Goal: Task Accomplishment & Management: Manage account settings

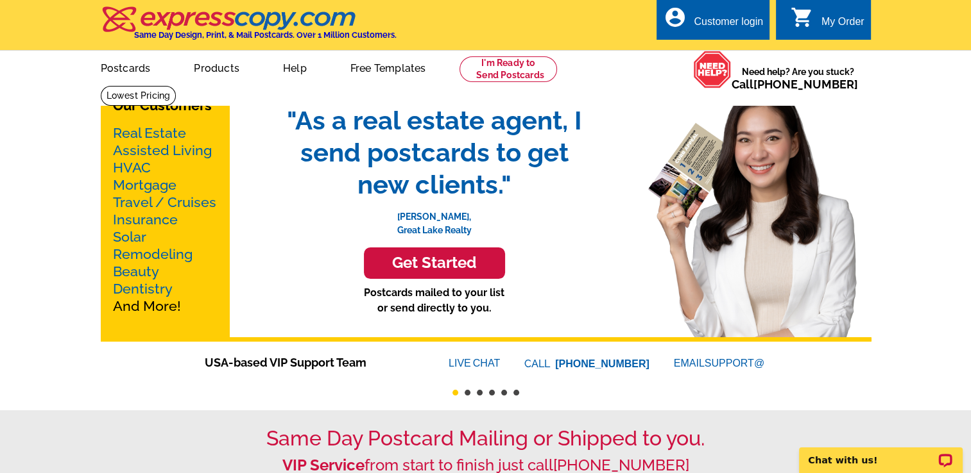
click at [724, 22] on div "Customer login" at bounding box center [727, 25] width 69 height 18
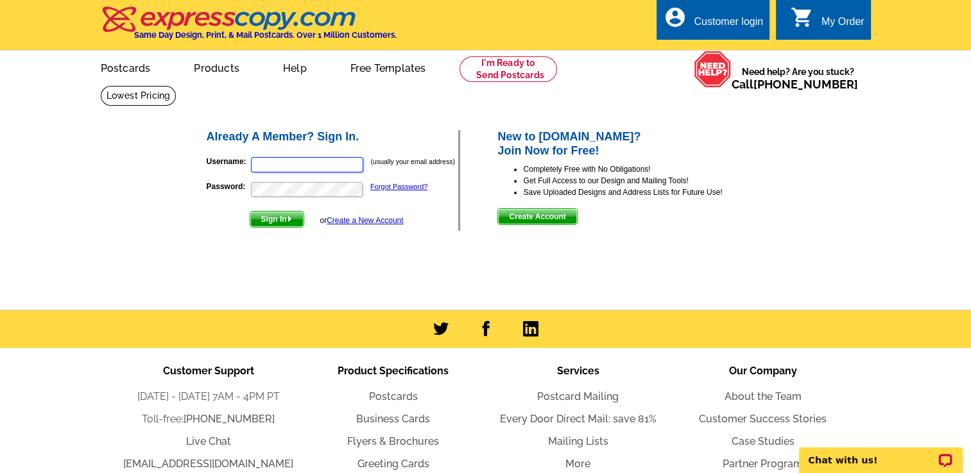
click at [289, 163] on input "Username:" at bounding box center [307, 164] width 112 height 15
type input "[EMAIL_ADDRESS][DOMAIN_NAME]"
click at [250, 211] on button "Sign In" at bounding box center [277, 219] width 55 height 17
